Goal: Find specific page/section: Find specific page/section

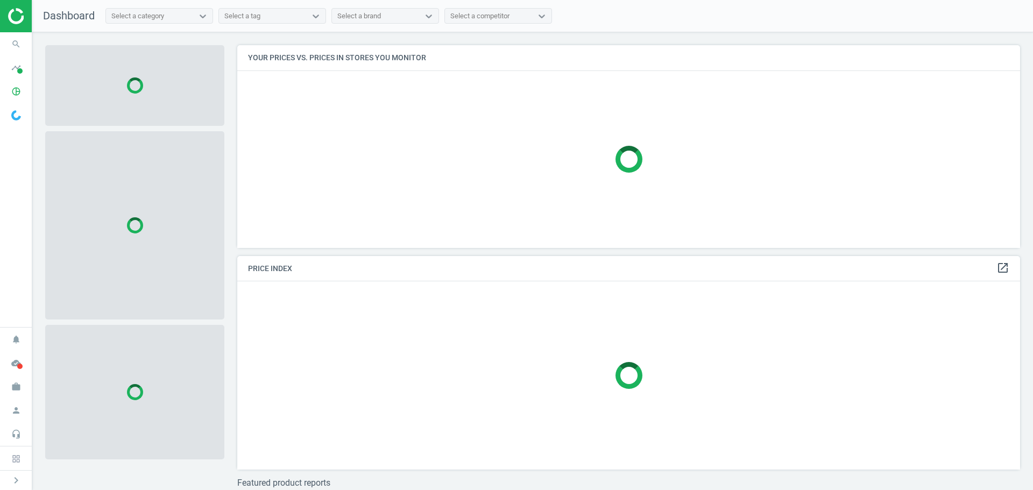
scroll to position [219, 792]
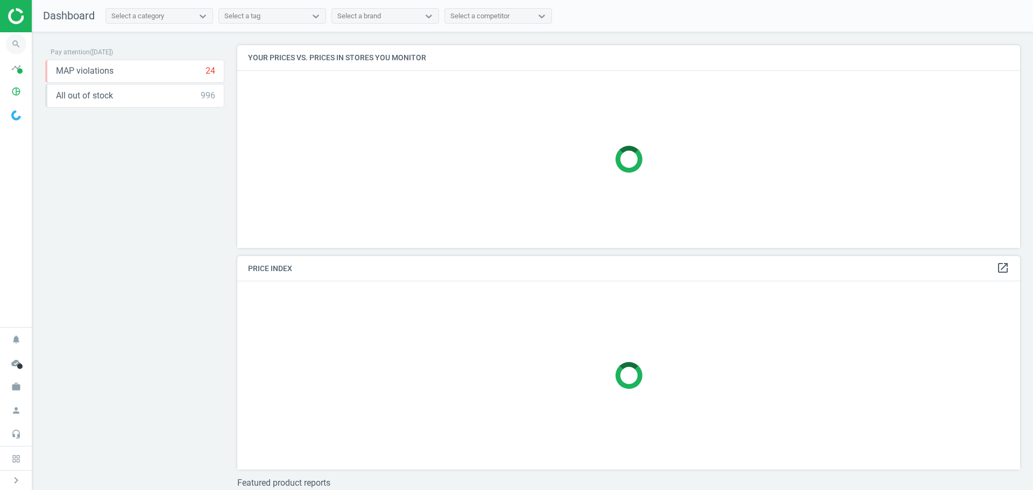
click at [22, 43] on icon "search" at bounding box center [16, 44] width 20 height 20
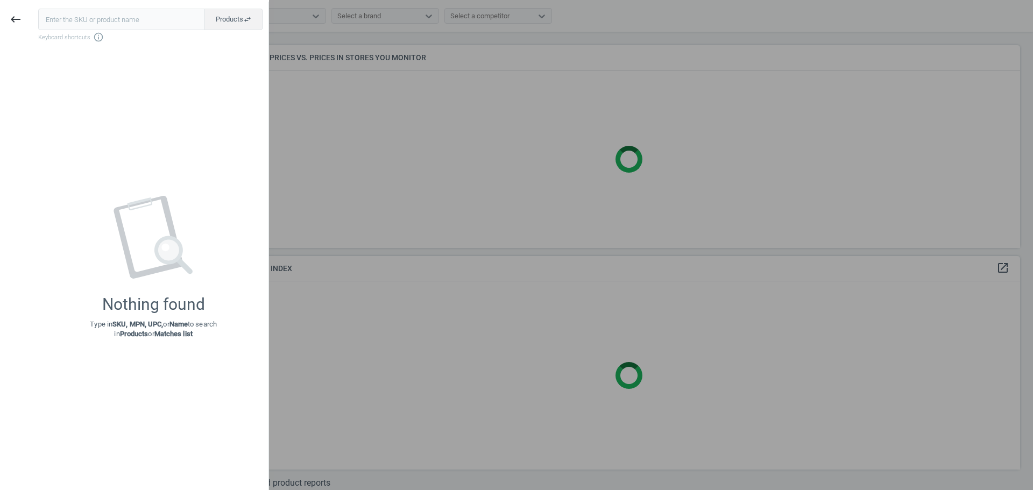
click at [102, 22] on input "text" at bounding box center [121, 20] width 167 height 22
type input "285900"
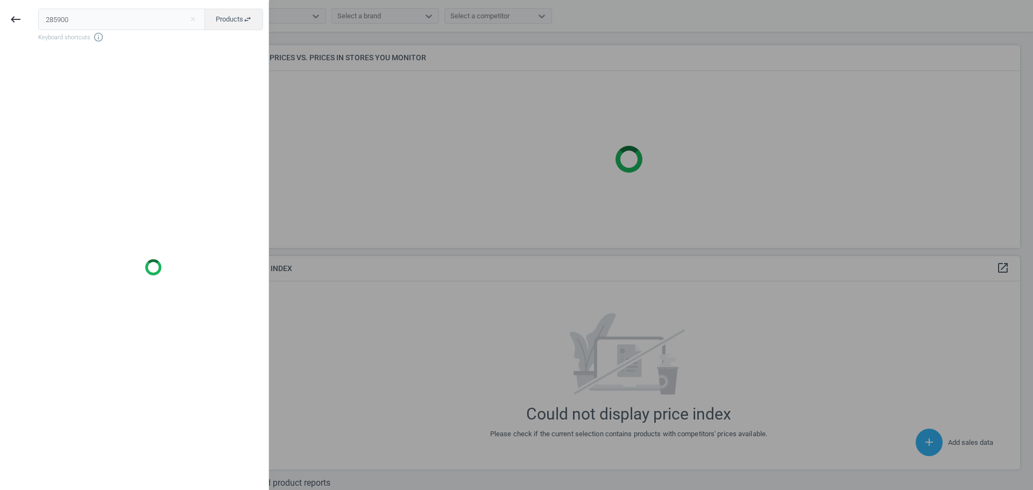
scroll to position [273, 792]
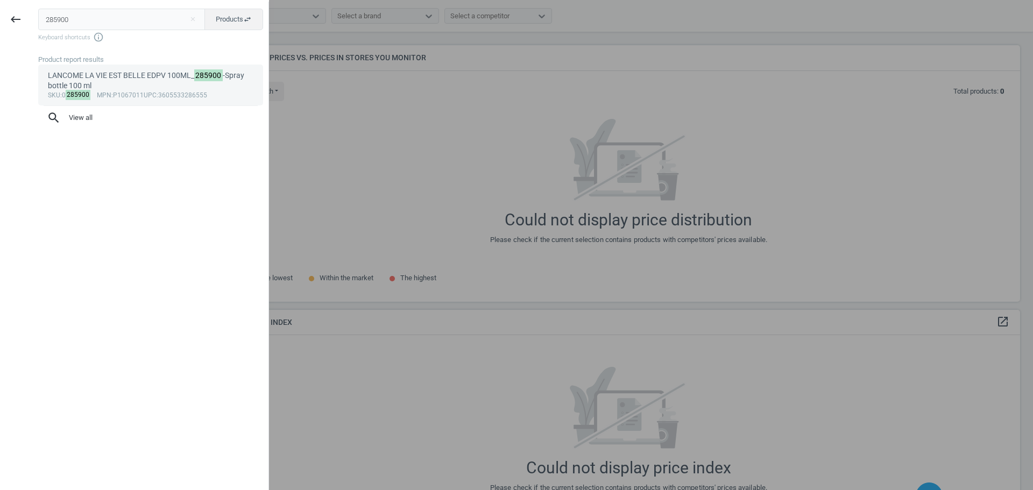
click at [119, 80] on div "LANCOME LA VIE EST BELLE EDPV 100ML_ 285900 -Spray bottle 100 ml" at bounding box center [151, 81] width 206 height 21
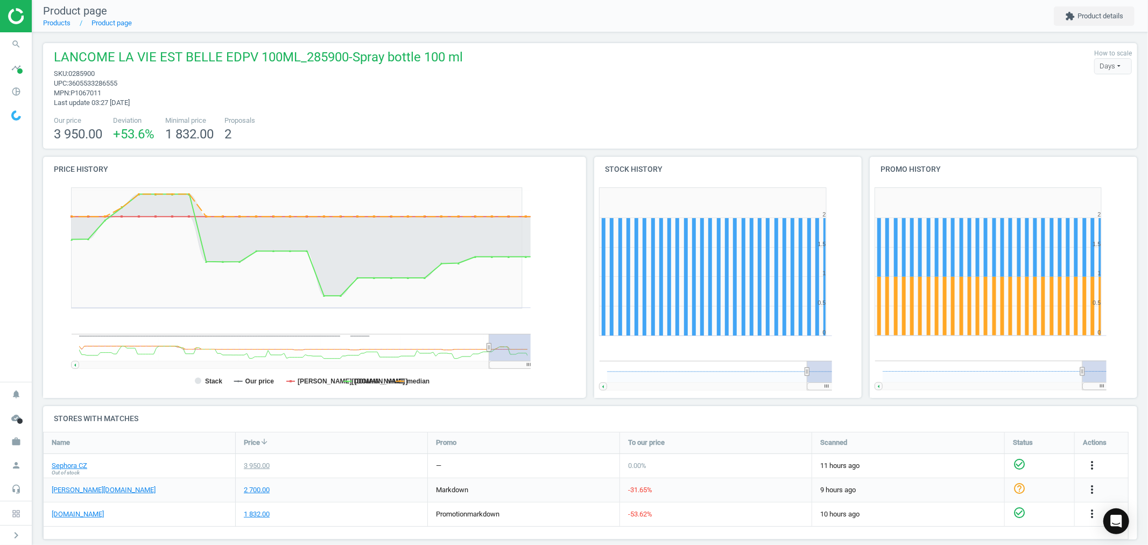
scroll to position [124, 1102]
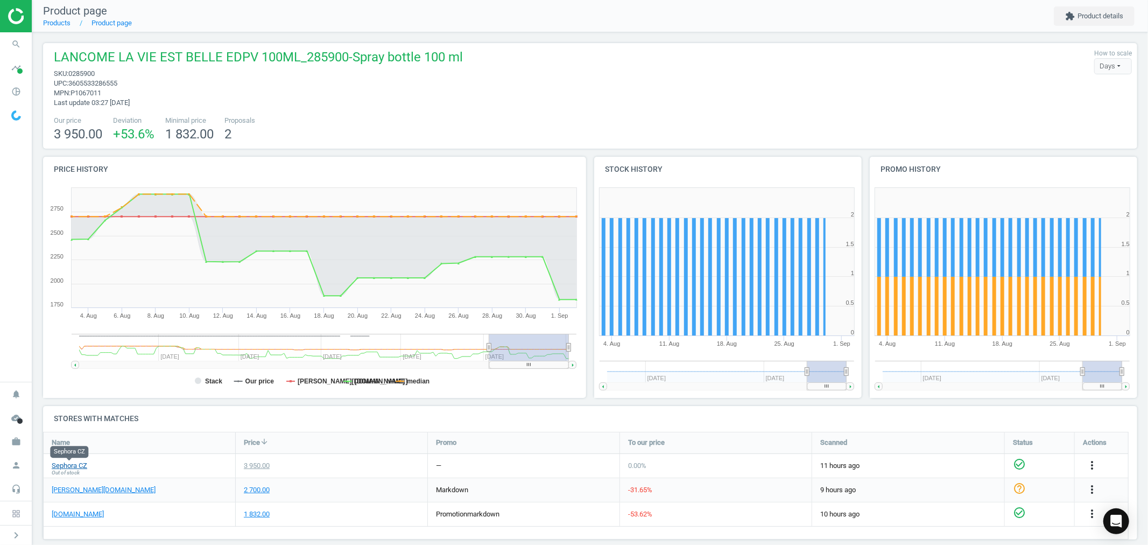
click at [69, 466] on link "Sephora CZ" at bounding box center [70, 466] width 36 height 10
click at [66, 490] on link "notino.cz" at bounding box center [78, 514] width 52 height 10
